Goal: Find specific page/section: Find specific page/section

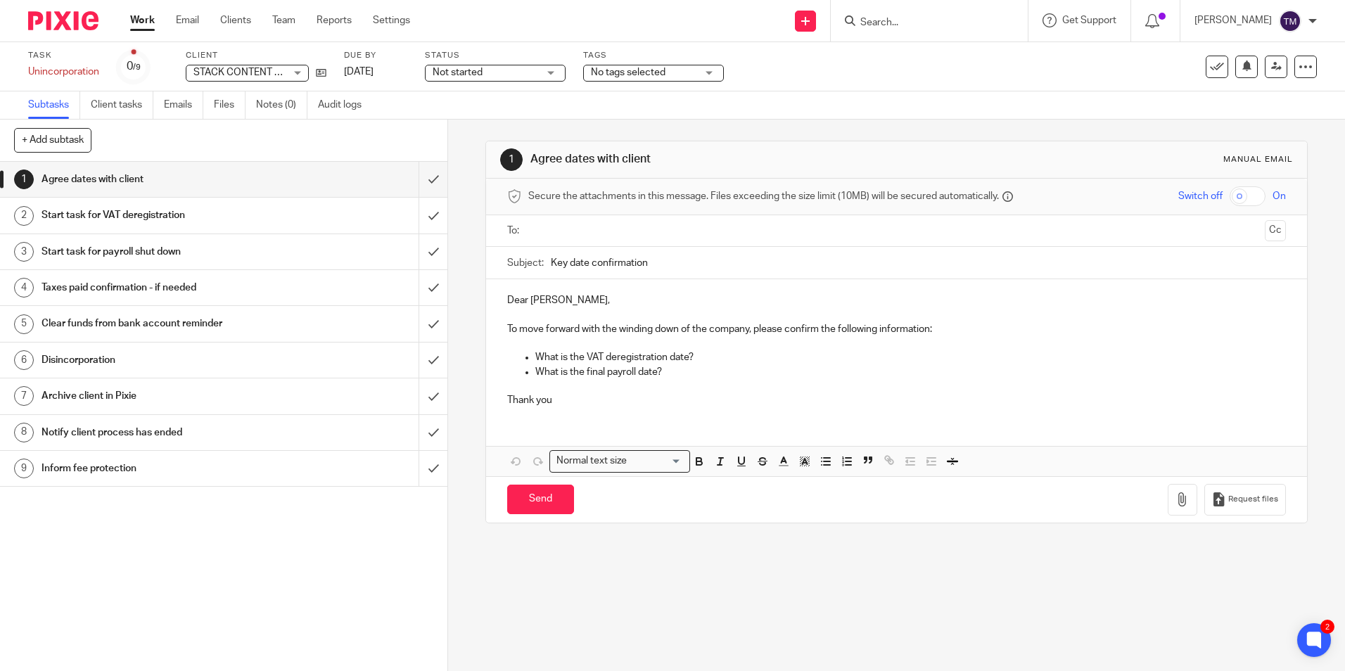
click at [922, 24] on input "Search" at bounding box center [922, 23] width 127 height 13
type input "hab"
click at [947, 59] on link at bounding box center [975, 60] width 238 height 32
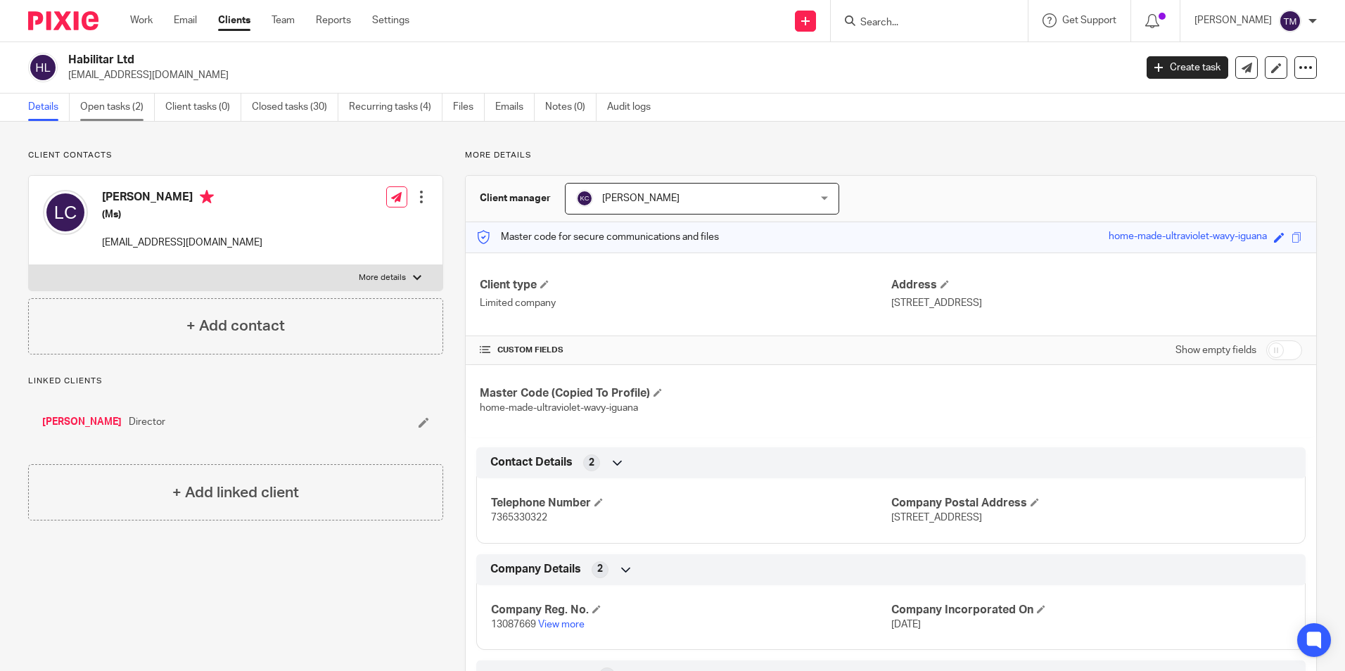
click at [114, 107] on link "Open tasks (2)" at bounding box center [117, 107] width 75 height 27
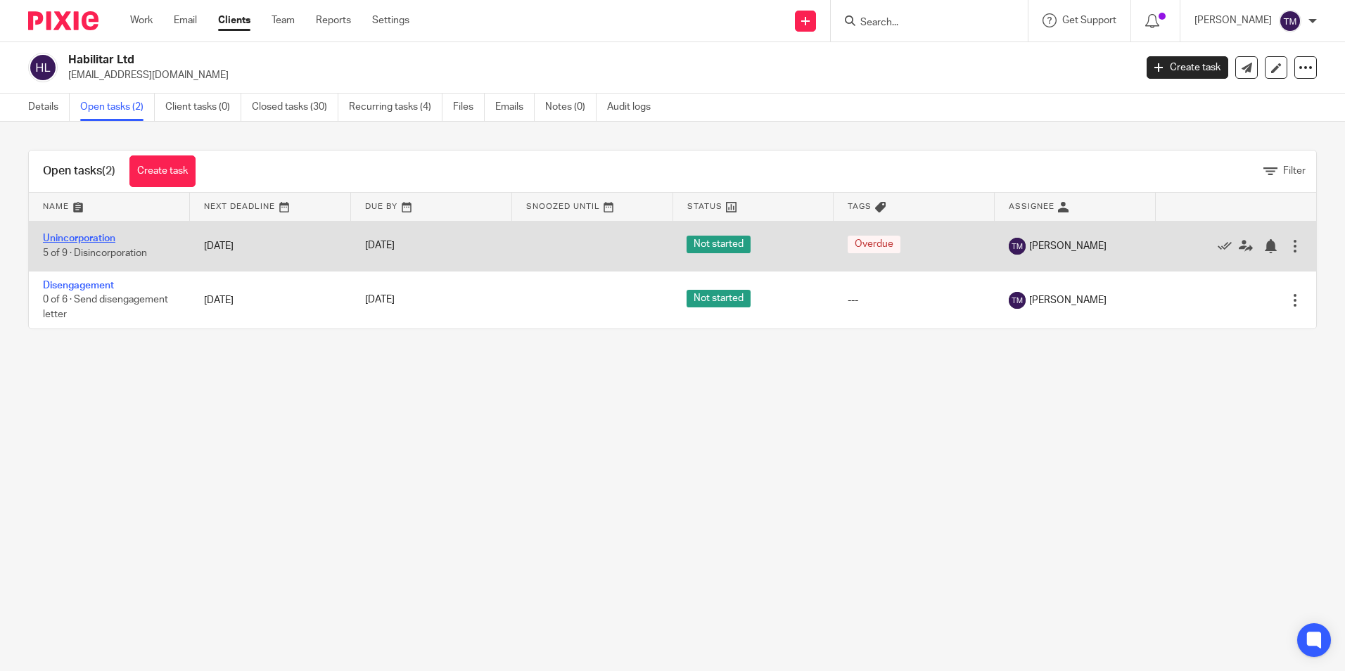
click at [106, 238] on link "Unincorporation" at bounding box center [79, 239] width 72 height 10
